Goal: Task Accomplishment & Management: Use online tool/utility

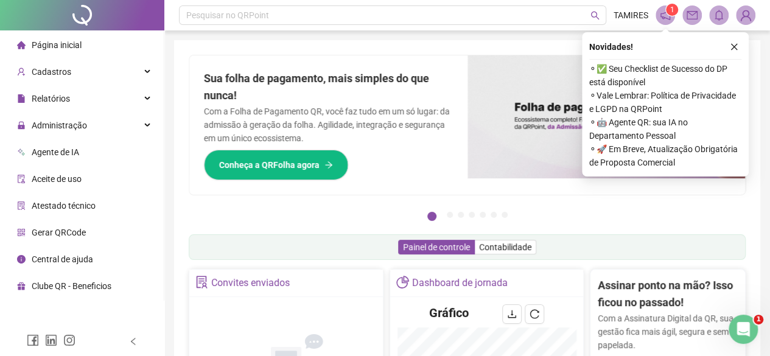
drag, startPoint x: 730, startPoint y: 43, endPoint x: 725, endPoint y: 47, distance: 6.5
click at [730, 43] on icon "close" at bounding box center [734, 47] width 9 height 9
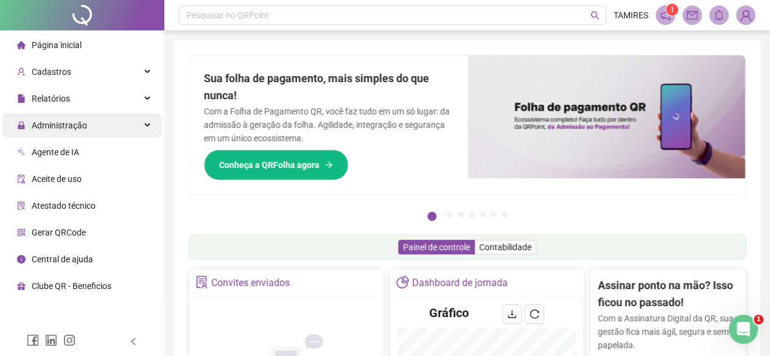
click at [99, 126] on div "Administração" at bounding box center [81, 125] width 159 height 24
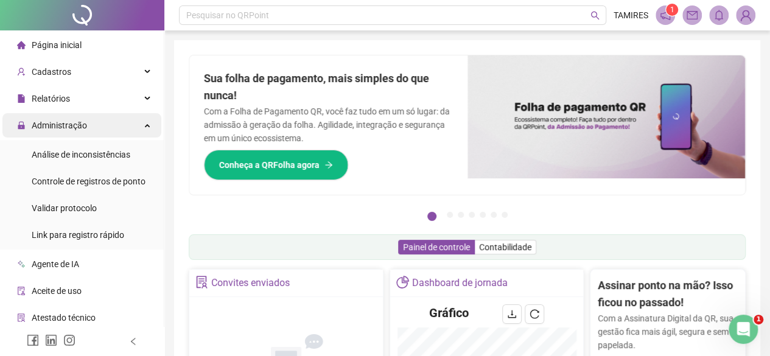
click at [136, 127] on div "Administração" at bounding box center [81, 125] width 159 height 24
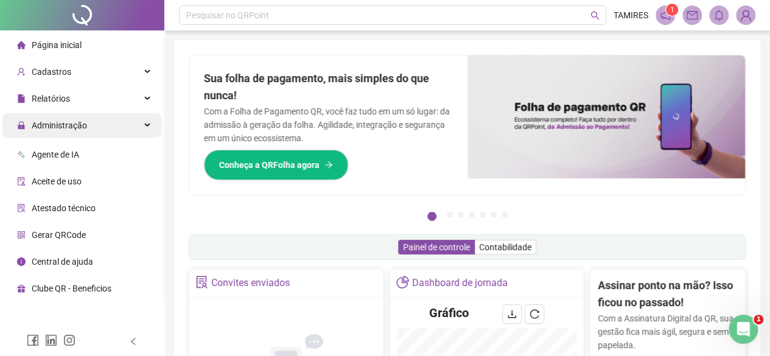
click at [136, 127] on div "Administração" at bounding box center [81, 125] width 159 height 24
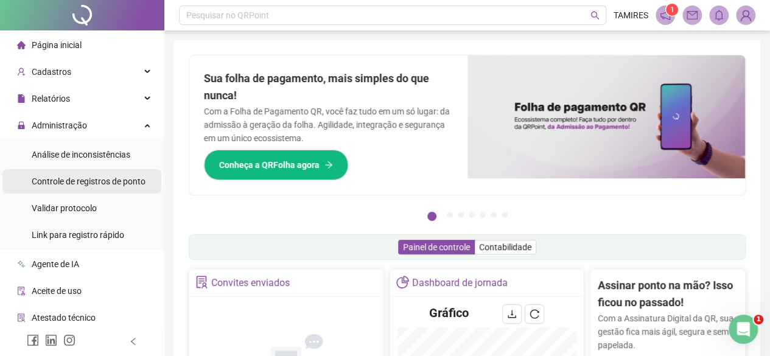
click at [133, 188] on div "Controle de registros de ponto" at bounding box center [89, 181] width 114 height 24
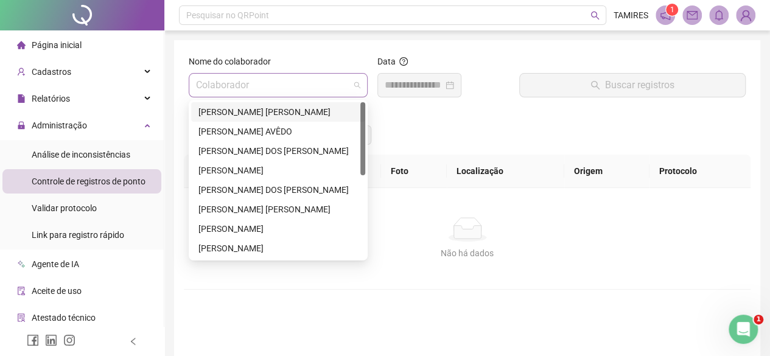
click at [359, 88] on span at bounding box center [278, 85] width 164 height 23
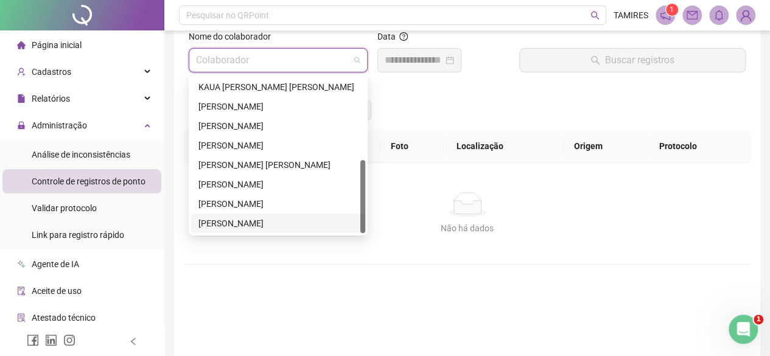
scroll to position [61, 0]
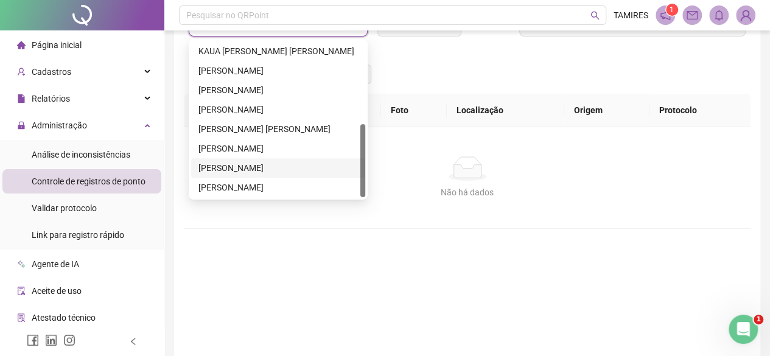
click at [260, 167] on div "[PERSON_NAME]" at bounding box center [277, 167] width 159 height 13
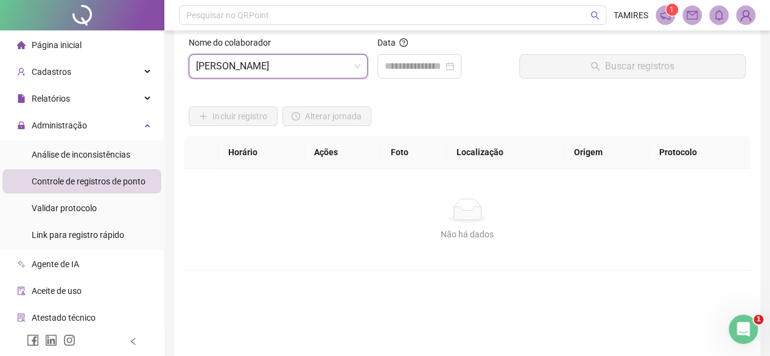
scroll to position [0, 0]
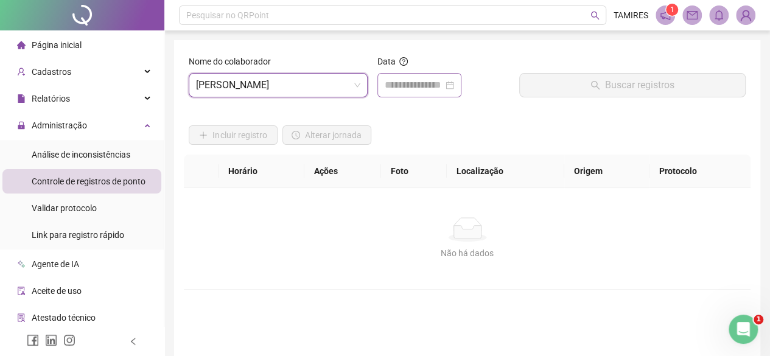
click at [454, 89] on div at bounding box center [419, 85] width 69 height 15
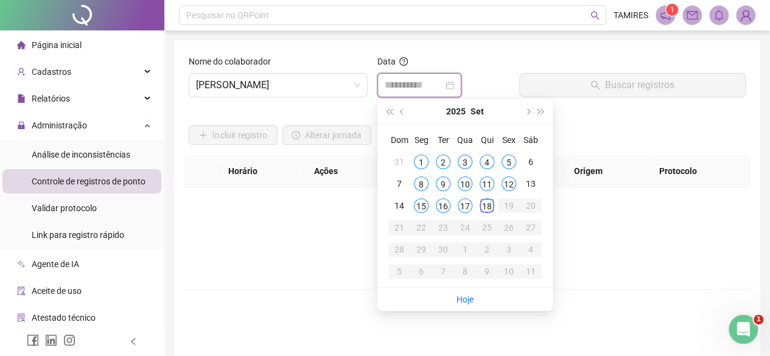
type input "**********"
click at [463, 160] on div "3" at bounding box center [465, 162] width 15 height 15
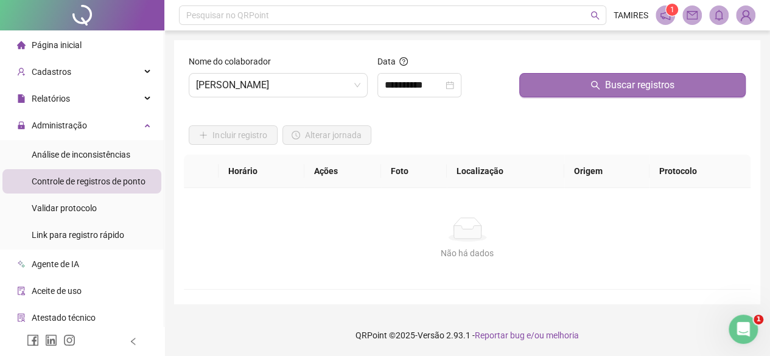
click at [566, 93] on button "Buscar registros" at bounding box center [632, 85] width 226 height 24
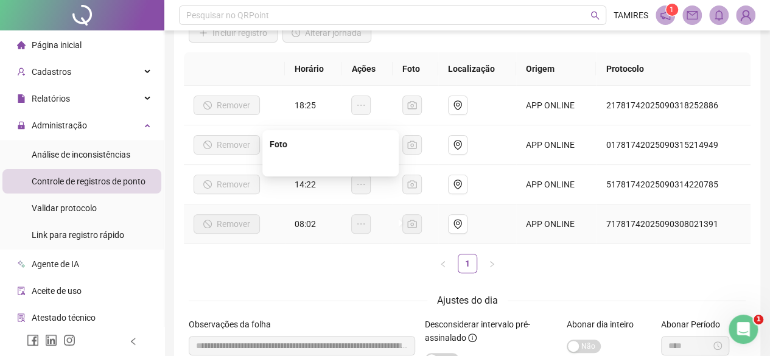
scroll to position [122, 0]
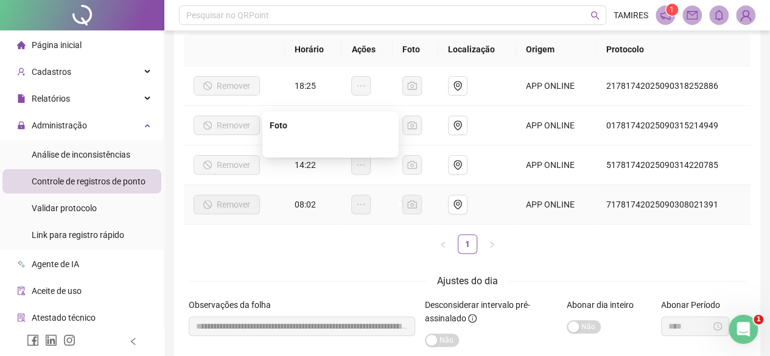
click at [330, 144] on img at bounding box center [330, 144] width 0 height 0
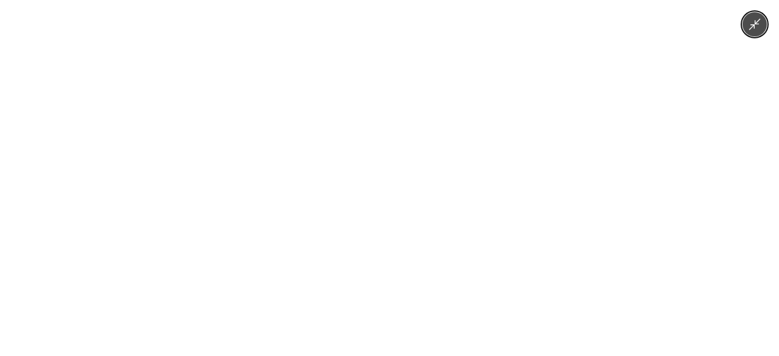
click at [562, 26] on div at bounding box center [389, 178] width 779 height 356
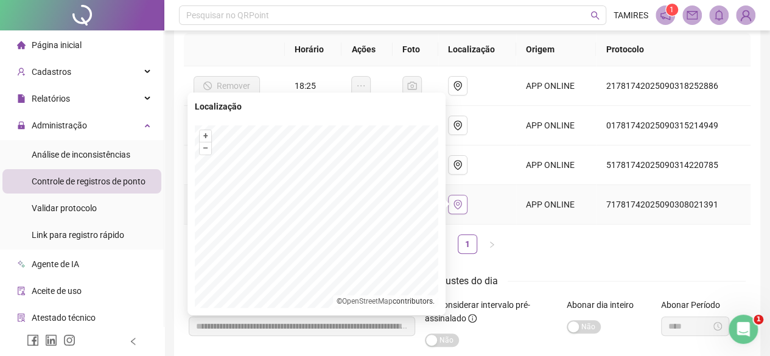
click at [462, 205] on icon "environment" at bounding box center [458, 205] width 10 height 10
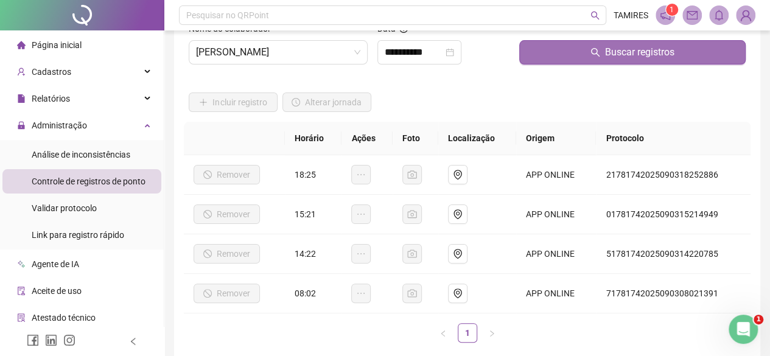
scroll to position [0, 0]
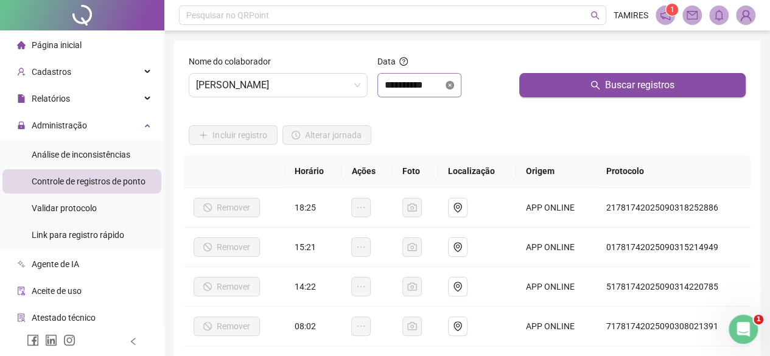
click at [454, 87] on icon "close-circle" at bounding box center [449, 85] width 9 height 9
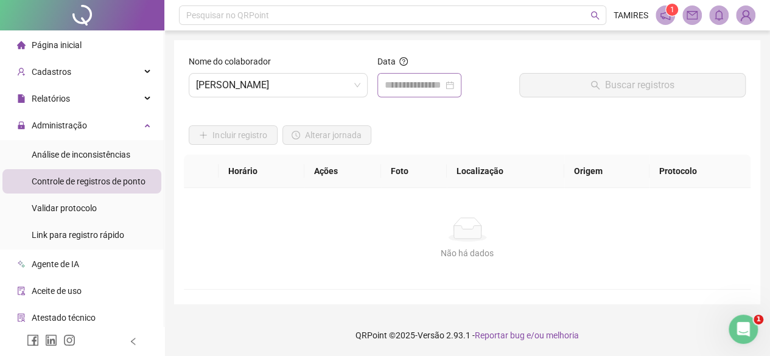
click at [454, 87] on div at bounding box center [419, 85] width 69 height 15
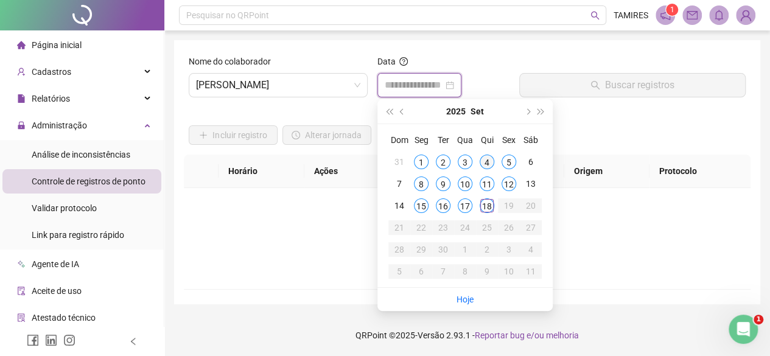
type input "**********"
click at [490, 161] on div "4" at bounding box center [487, 162] width 15 height 15
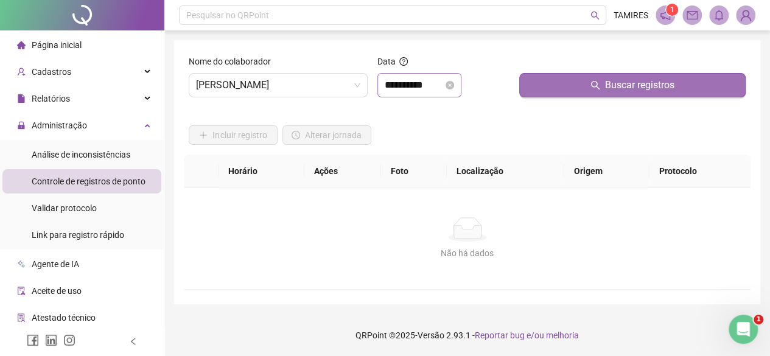
click at [574, 85] on button "Buscar registros" at bounding box center [632, 85] width 226 height 24
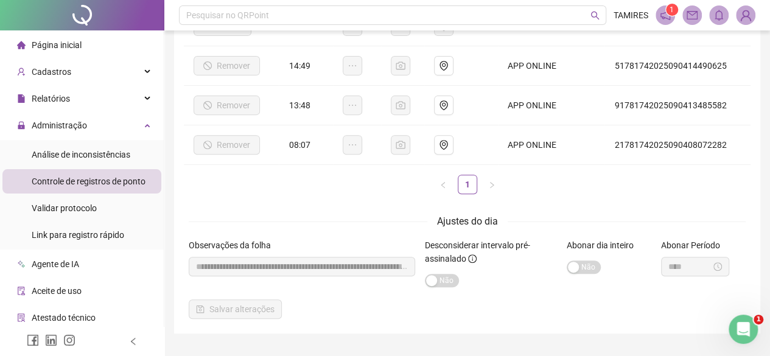
scroll to position [183, 0]
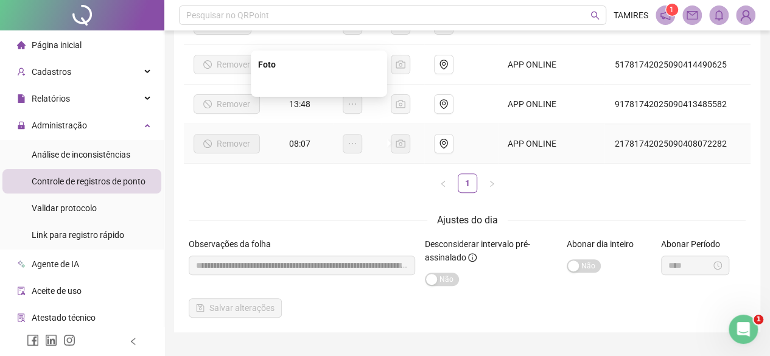
click at [319, 83] on img at bounding box center [319, 83] width 0 height 0
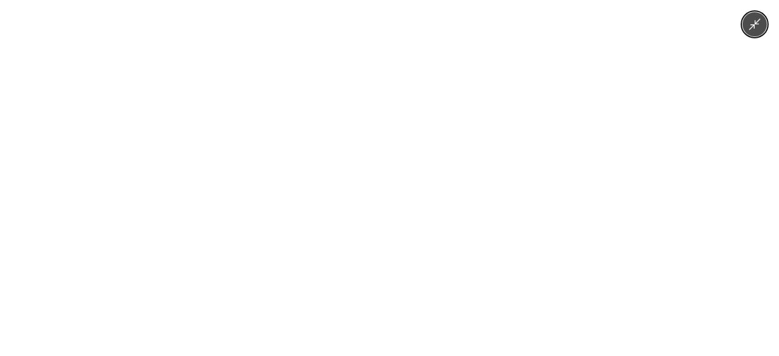
click at [572, 164] on div at bounding box center [389, 178] width 779 height 356
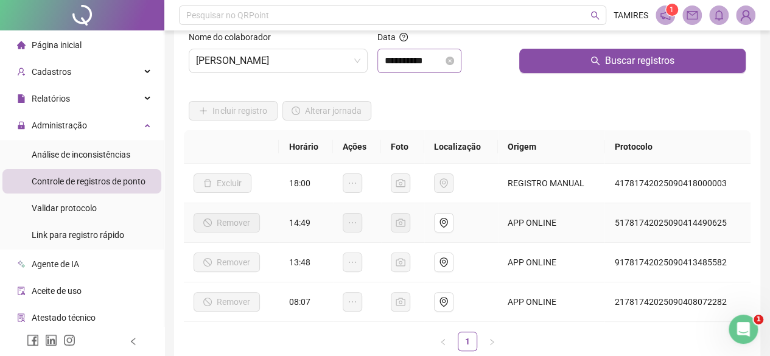
scroll to position [0, 0]
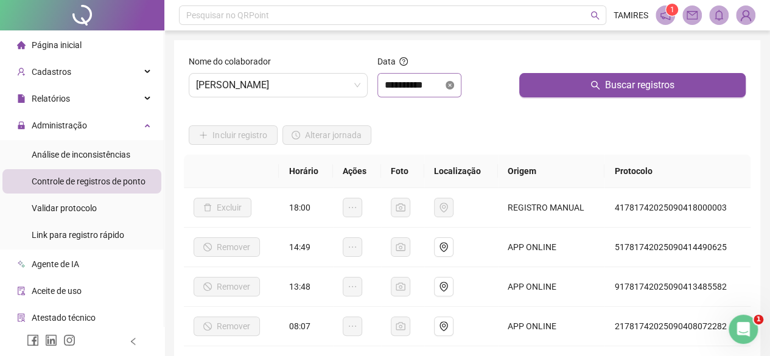
click at [454, 89] on icon "close-circle" at bounding box center [449, 85] width 9 height 9
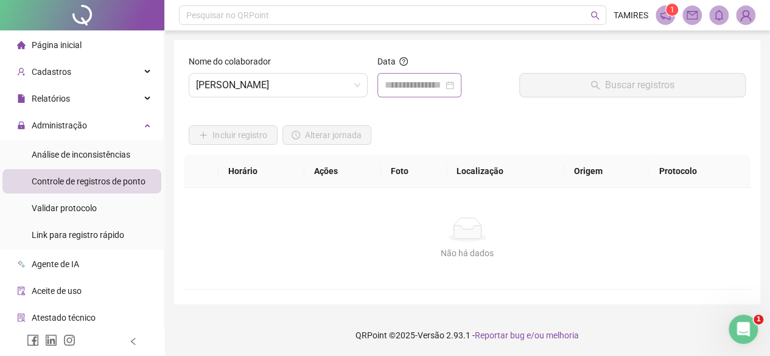
click at [454, 83] on div at bounding box center [419, 85] width 69 height 15
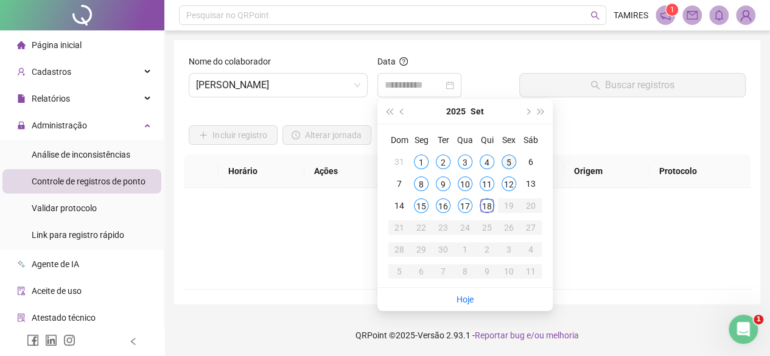
click at [505, 166] on div "5" at bounding box center [508, 162] width 15 height 15
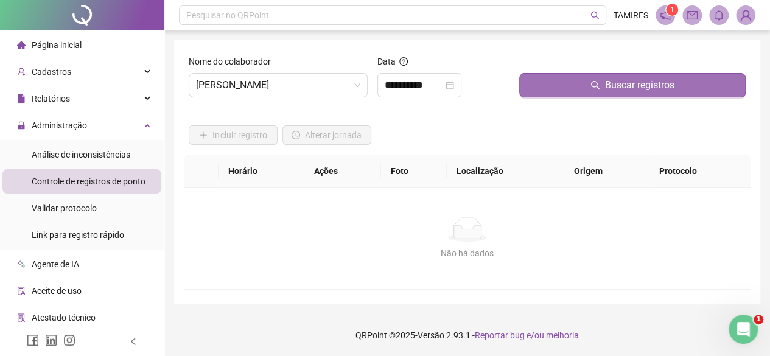
click at [572, 91] on button "Buscar registros" at bounding box center [632, 85] width 226 height 24
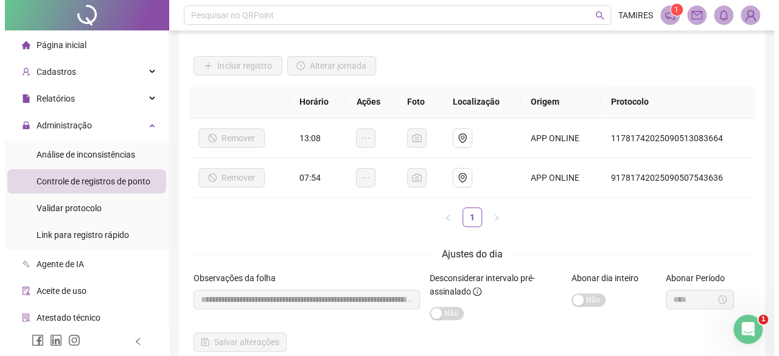
scroll to position [131, 0]
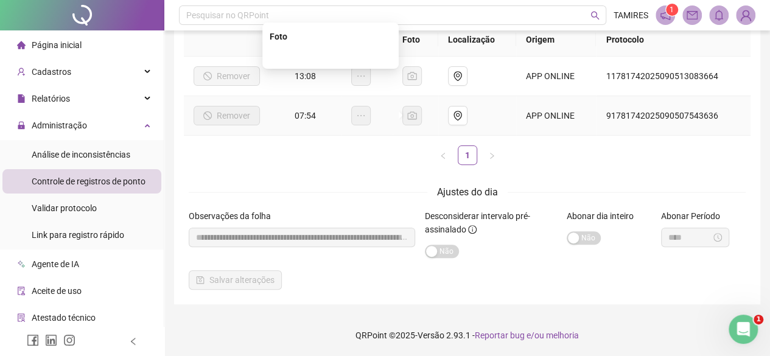
click at [330, 55] on img at bounding box center [330, 55] width 0 height 0
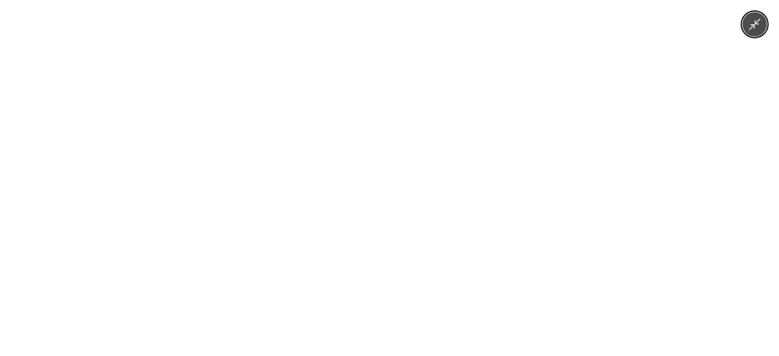
click at [563, 201] on div at bounding box center [389, 178] width 779 height 356
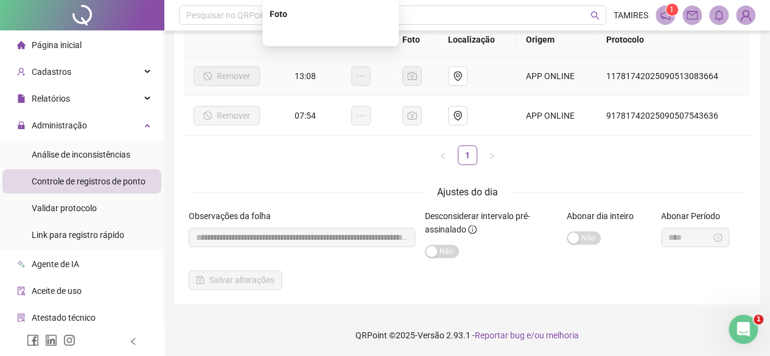
click at [330, 33] on img at bounding box center [330, 33] width 0 height 0
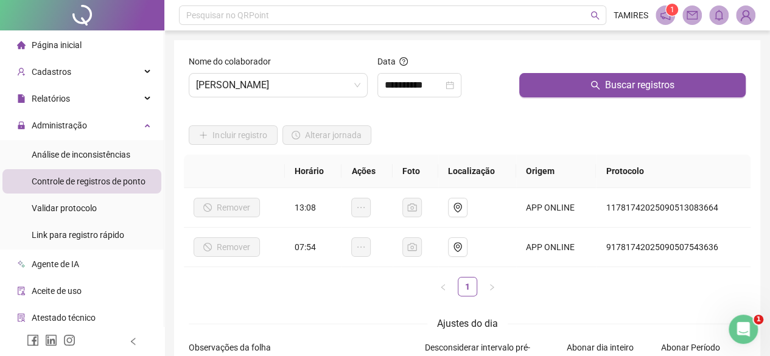
scroll to position [0, 0]
click at [454, 91] on div "**********" at bounding box center [419, 85] width 69 height 15
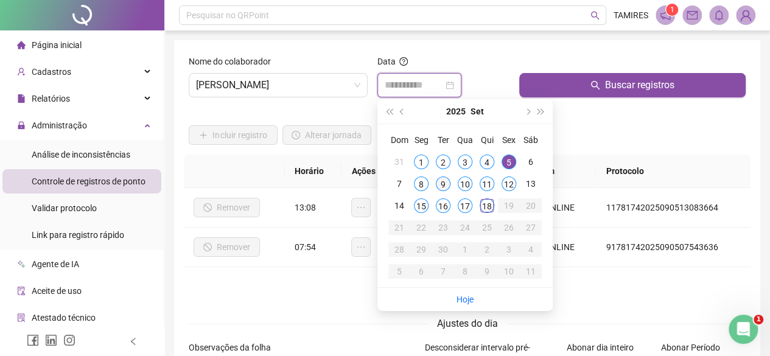
type input "**********"
click at [439, 184] on div "9" at bounding box center [443, 183] width 15 height 15
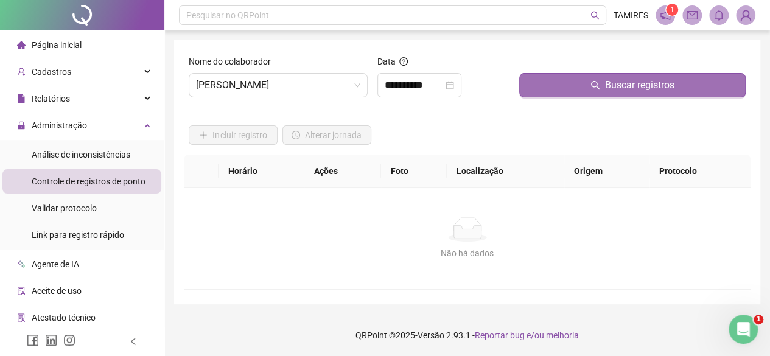
click at [572, 94] on button "Buscar registros" at bounding box center [632, 85] width 226 height 24
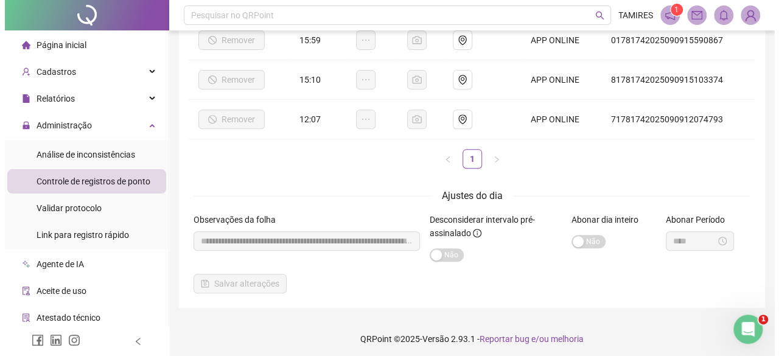
scroll to position [210, 0]
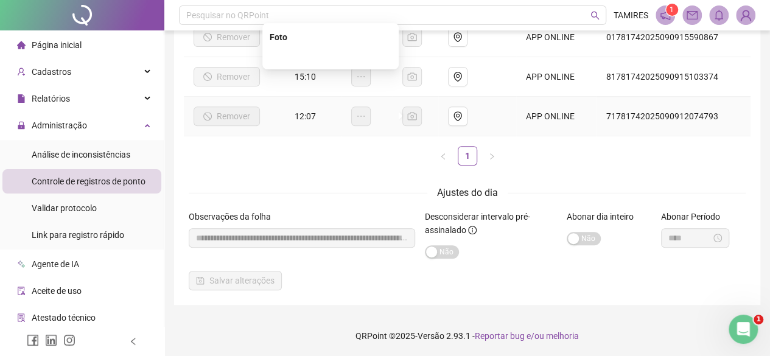
click at [330, 56] on img at bounding box center [330, 56] width 0 height 0
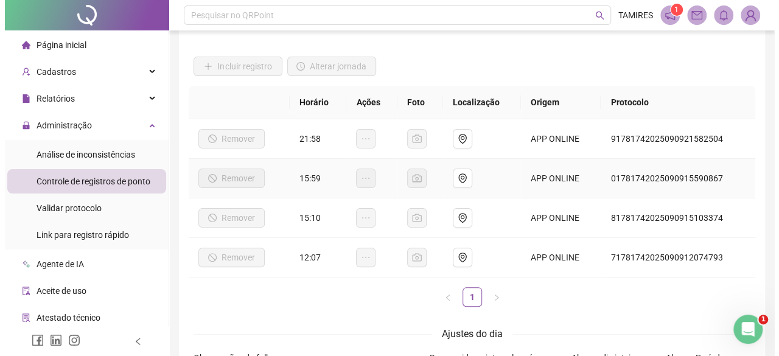
scroll to position [88, 0]
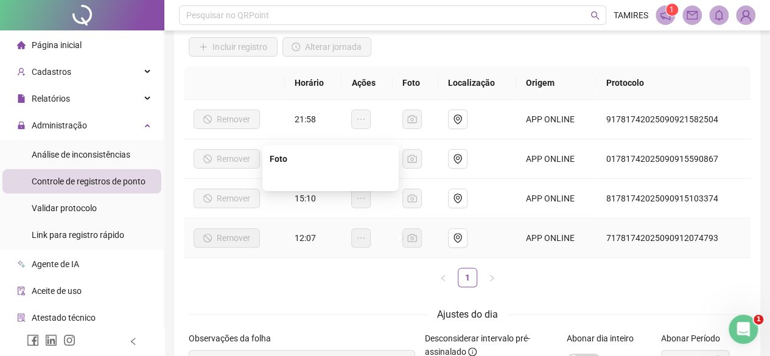
click at [330, 178] on img at bounding box center [330, 178] width 0 height 0
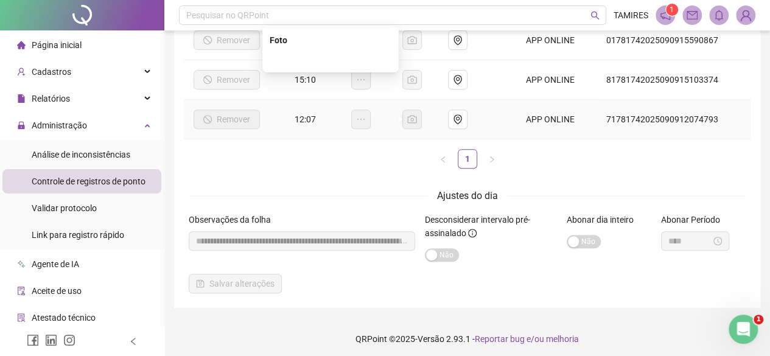
scroll to position [210, 0]
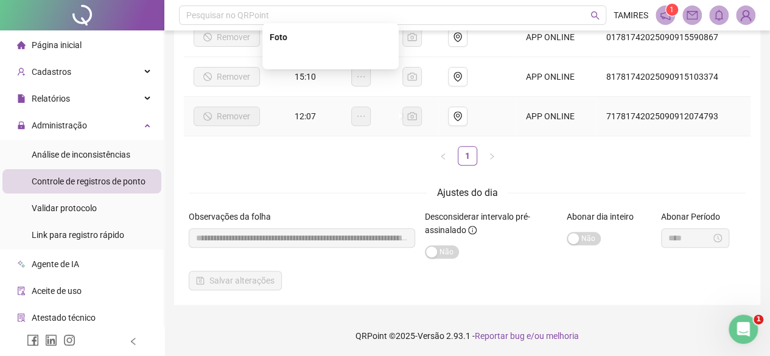
click at [330, 56] on img at bounding box center [330, 56] width 0 height 0
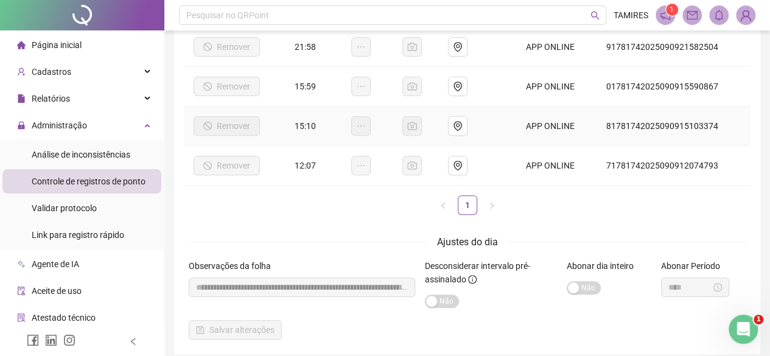
scroll to position [149, 0]
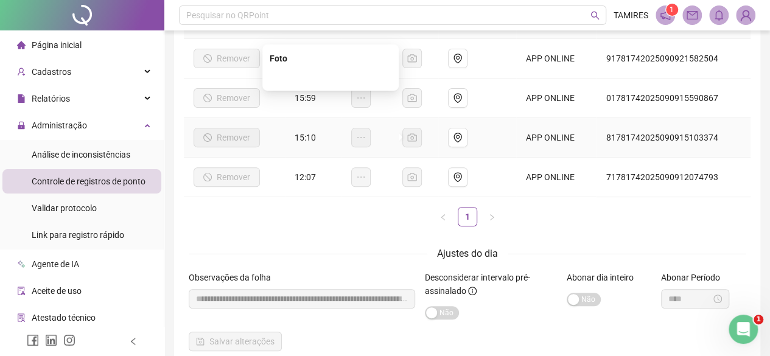
click at [330, 77] on img at bounding box center [330, 77] width 0 height 0
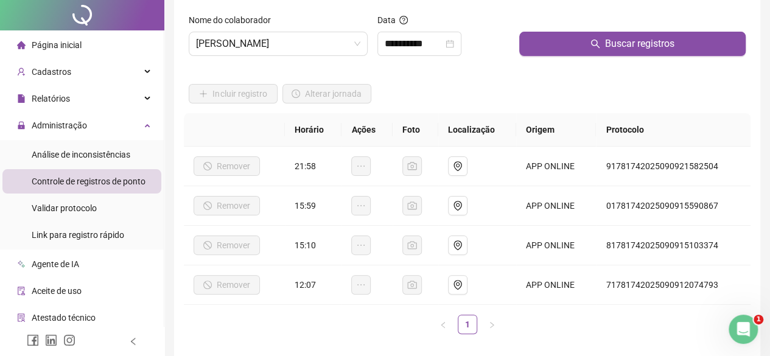
scroll to position [0, 0]
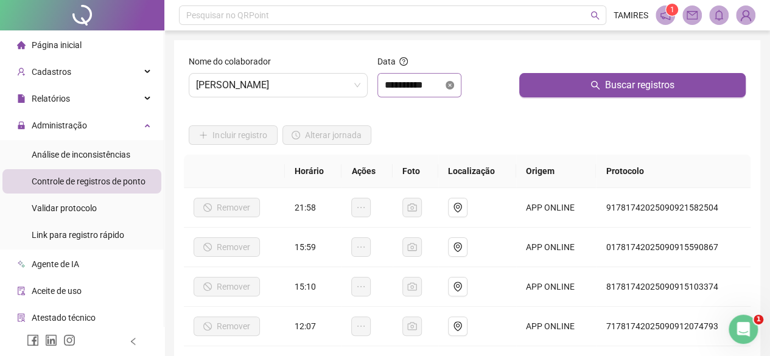
click at [454, 87] on icon "close-circle" at bounding box center [449, 85] width 9 height 9
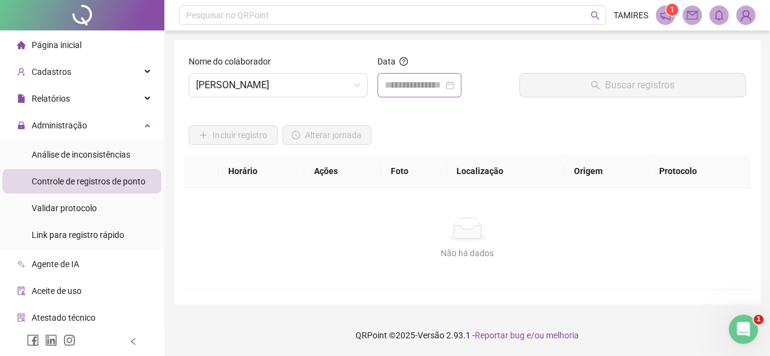
click at [454, 87] on div at bounding box center [419, 85] width 69 height 15
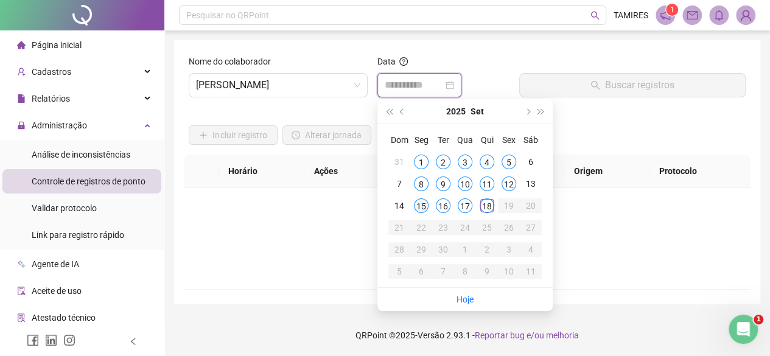
type input "**********"
click at [416, 209] on div "15" at bounding box center [421, 205] width 15 height 15
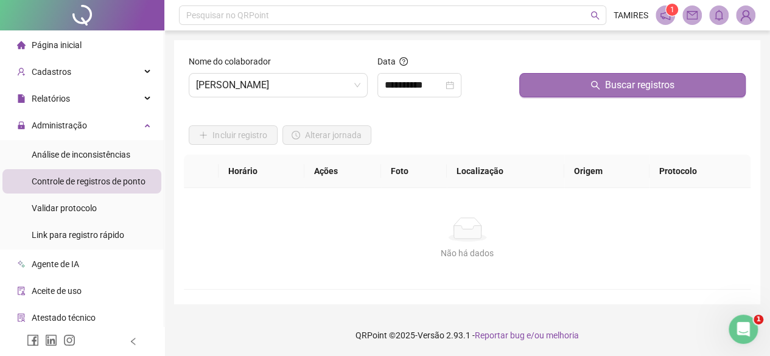
click at [550, 88] on button "Buscar registros" at bounding box center [632, 85] width 226 height 24
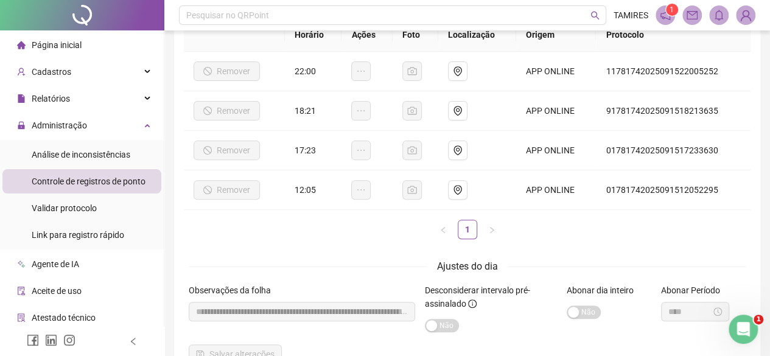
scroll to position [183, 0]
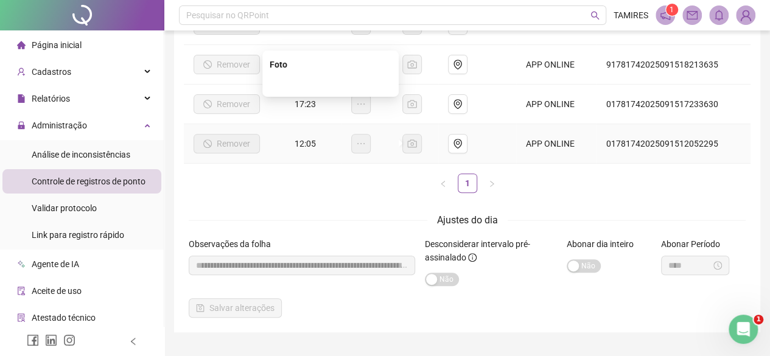
click at [330, 83] on img at bounding box center [330, 83] width 0 height 0
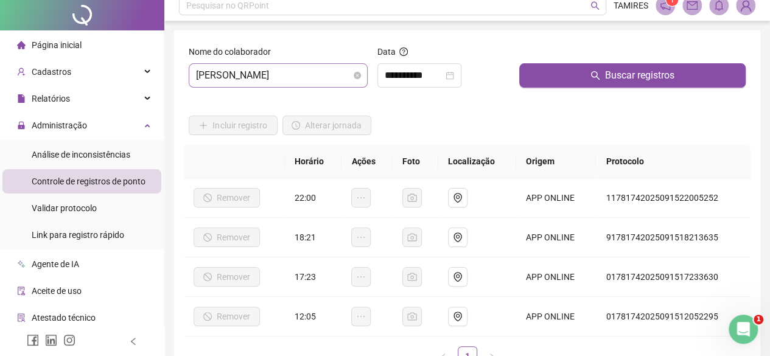
scroll to position [0, 0]
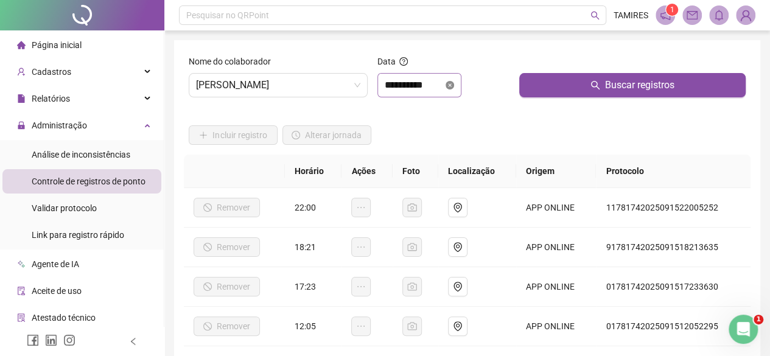
click at [454, 86] on icon "close-circle" at bounding box center [449, 85] width 9 height 9
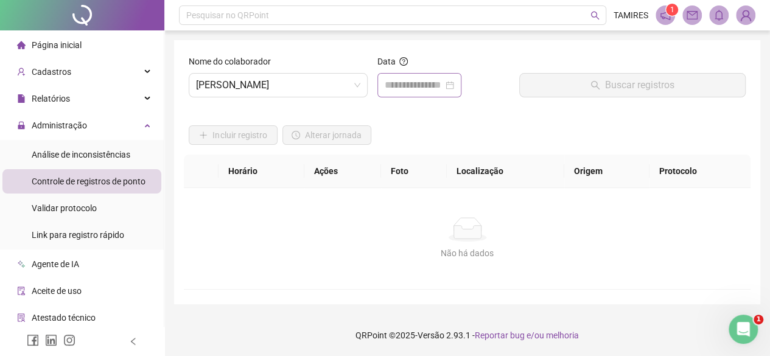
click at [454, 85] on div at bounding box center [419, 85] width 69 height 15
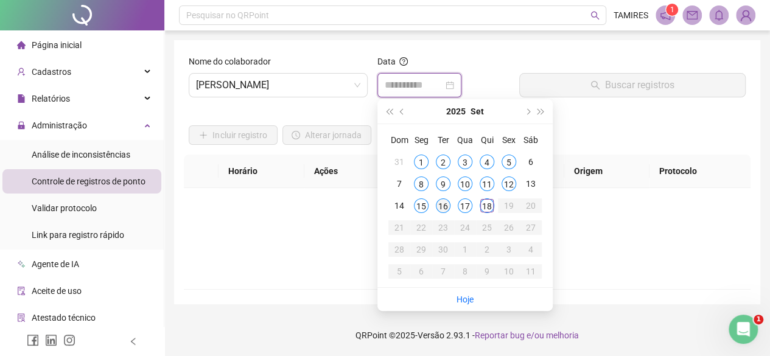
type input "**********"
click at [444, 208] on div "16" at bounding box center [443, 205] width 15 height 15
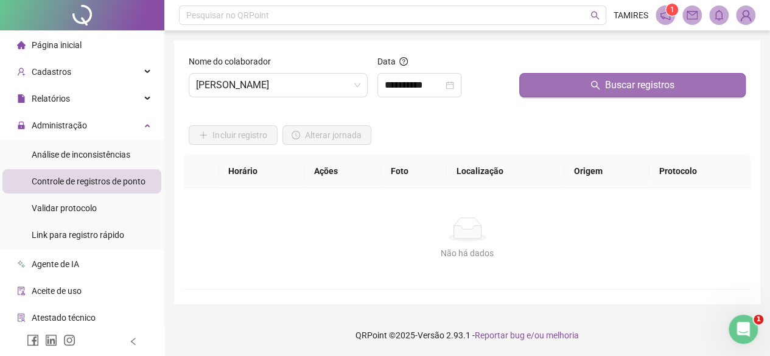
click at [562, 82] on button "Buscar registros" at bounding box center [632, 85] width 226 height 24
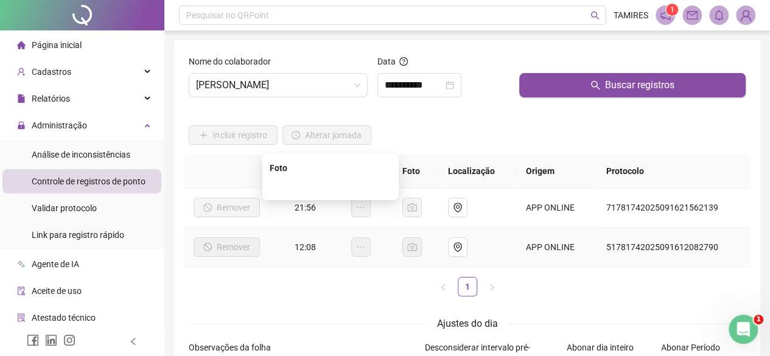
click at [330, 187] on img at bounding box center [330, 187] width 0 height 0
click at [461, 88] on div "**********" at bounding box center [419, 85] width 84 height 24
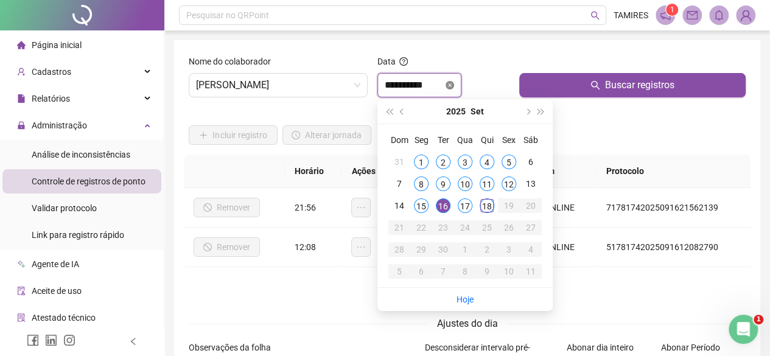
click at [454, 86] on icon "close-circle" at bounding box center [449, 85] width 9 height 9
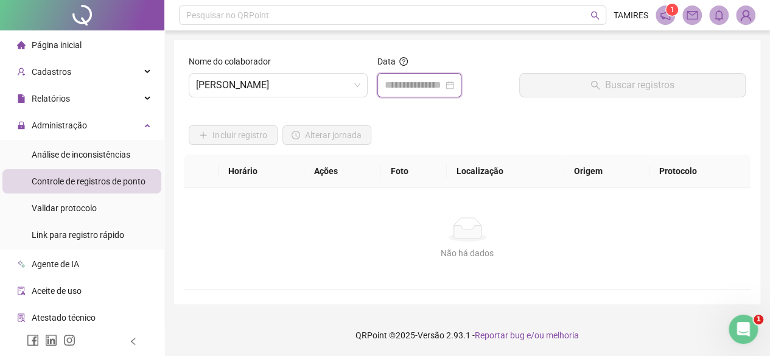
click at [454, 87] on div at bounding box center [419, 85] width 69 height 15
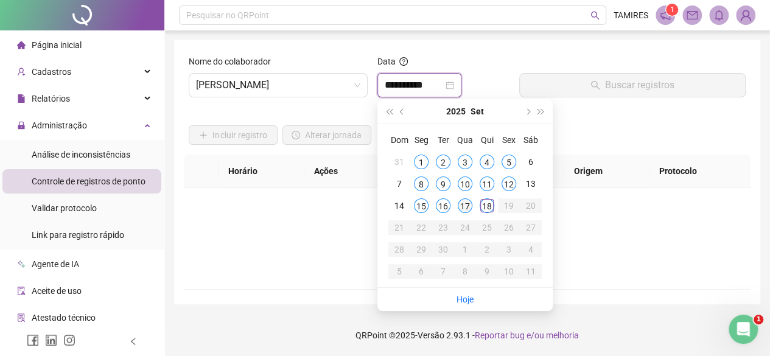
type input "**********"
click at [464, 211] on div "17" at bounding box center [465, 205] width 15 height 15
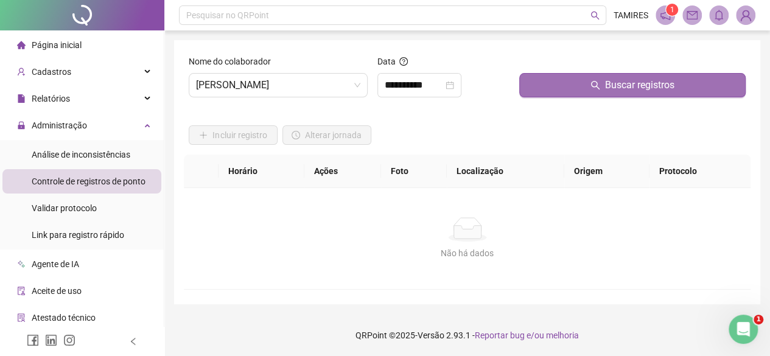
click at [607, 82] on span "Buscar registros" at bounding box center [639, 85] width 69 height 15
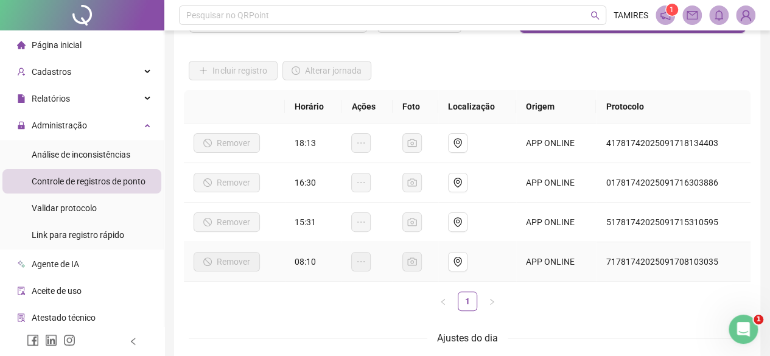
scroll to position [95, 0]
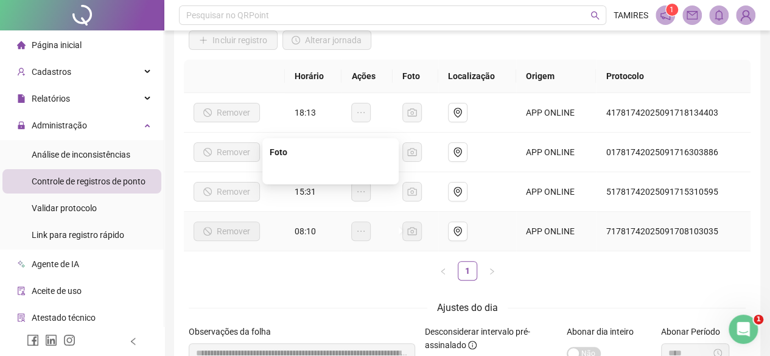
click at [330, 171] on img at bounding box center [330, 171] width 0 height 0
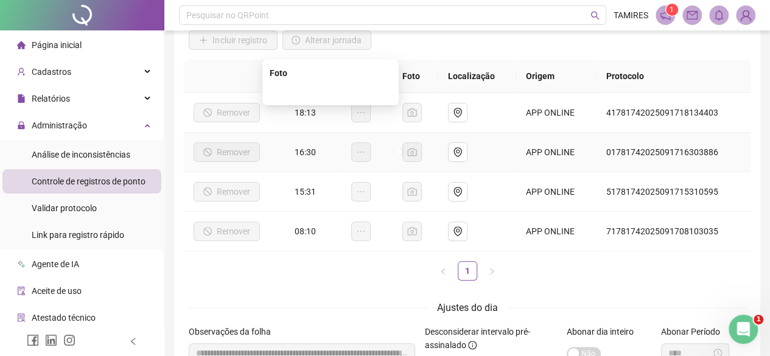
click at [330, 92] on img at bounding box center [330, 92] width 0 height 0
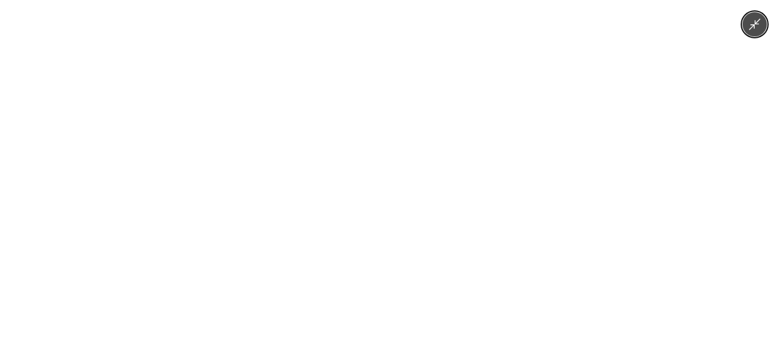
click at [543, 152] on div at bounding box center [389, 178] width 779 height 356
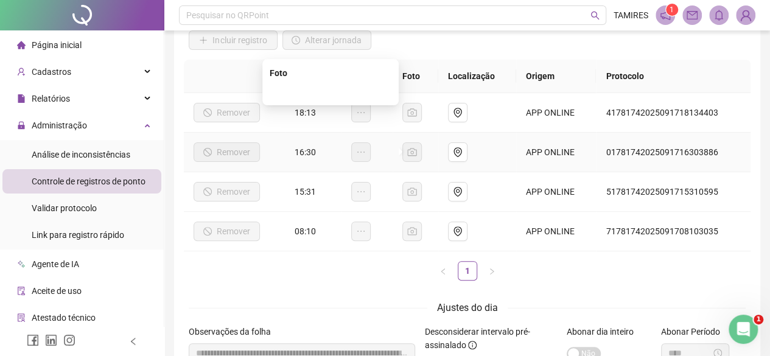
click at [330, 92] on img at bounding box center [330, 92] width 0 height 0
click at [469, 43] on div "Incluir registro Alterar jornada" at bounding box center [467, 35] width 562 height 47
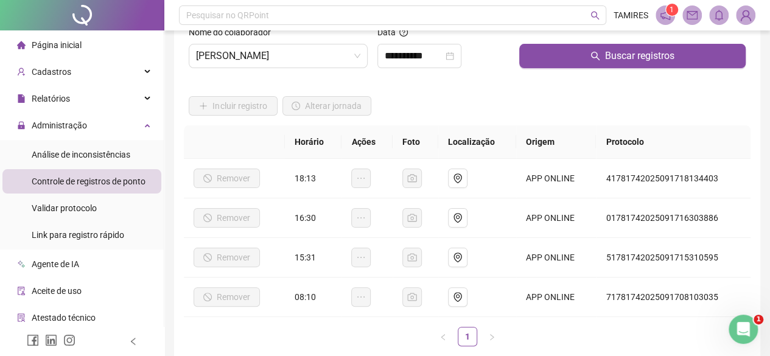
scroll to position [0, 0]
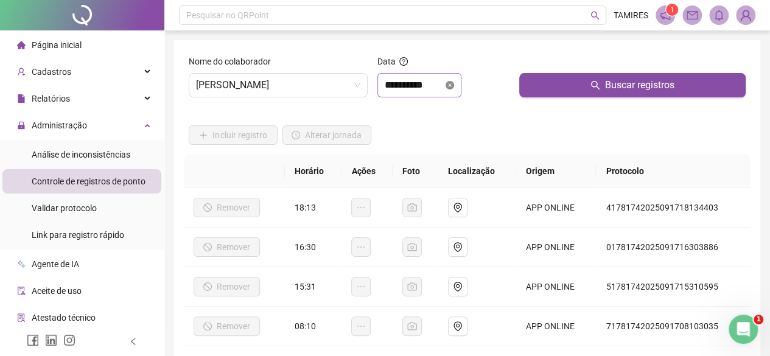
click at [454, 86] on icon "close-circle" at bounding box center [449, 85] width 9 height 9
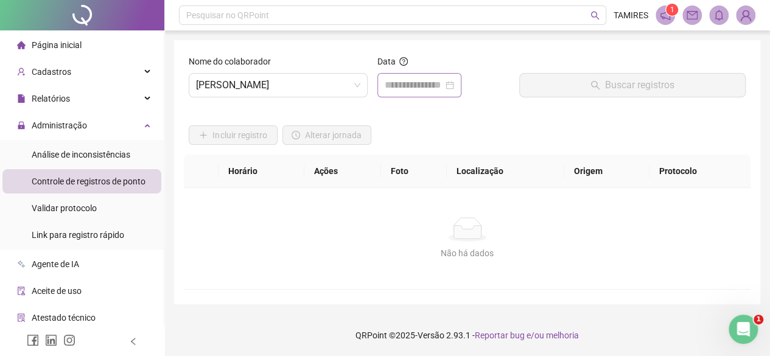
click at [454, 91] on div at bounding box center [419, 85] width 69 height 15
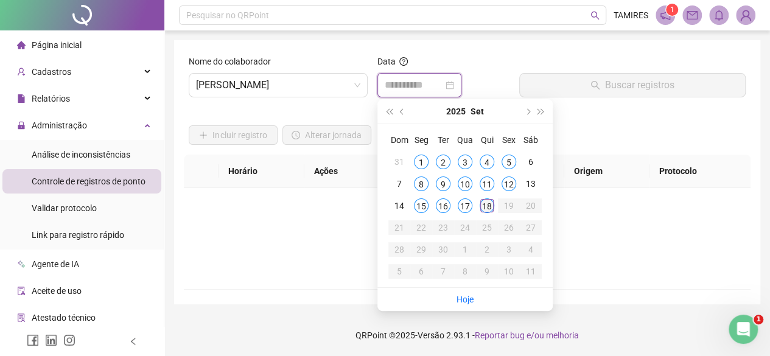
type input "**********"
click at [486, 204] on div "18" at bounding box center [487, 205] width 15 height 15
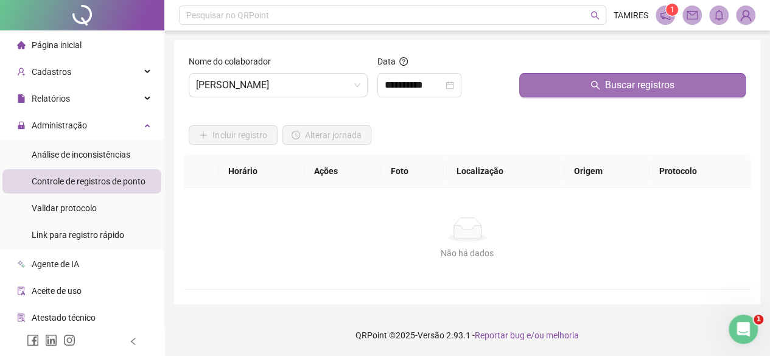
click at [627, 83] on span "Buscar registros" at bounding box center [639, 85] width 69 height 15
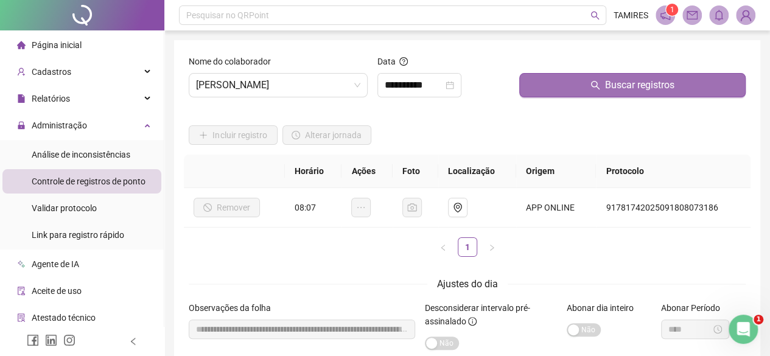
click at [615, 78] on span "Buscar registros" at bounding box center [639, 85] width 69 height 15
